Goal: Task Accomplishment & Management: Complete application form

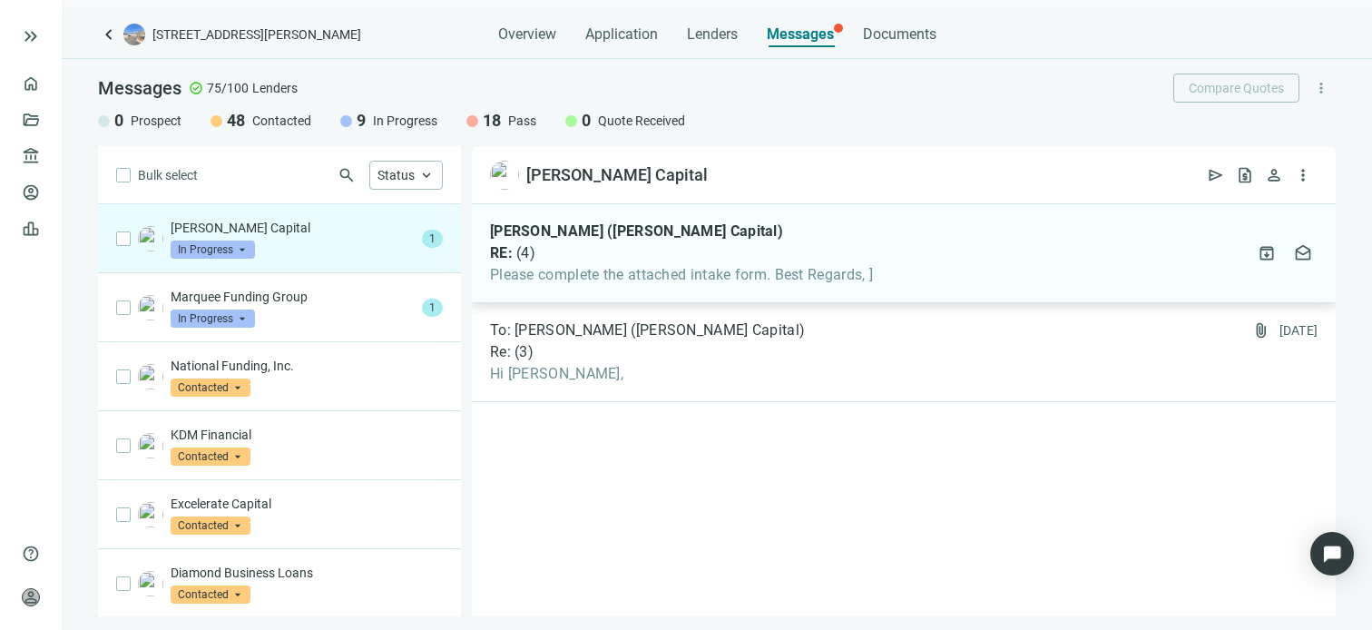
click at [671, 272] on span "Please complete the attached intake form. Best Regards, ]" at bounding box center [681, 275] width 383 height 18
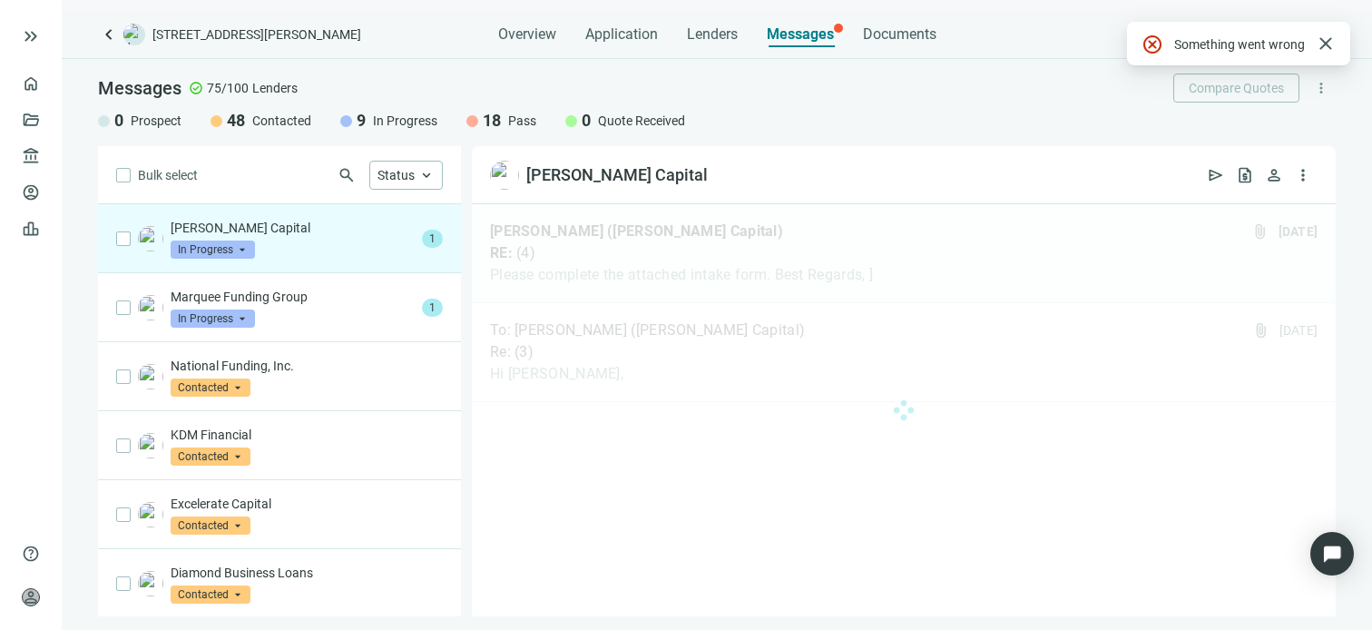
click at [284, 238] on div "Saxon Spencer Capital In Progress arrow_drop_down" at bounding box center [293, 239] width 244 height 40
click at [1328, 43] on span "close" at bounding box center [1326, 44] width 22 height 22
click at [687, 263] on div at bounding box center [904, 410] width 864 height 412
click at [640, 237] on div at bounding box center [904, 410] width 864 height 412
click at [771, 344] on div at bounding box center [904, 410] width 864 height 412
